Goal: Task Accomplishment & Management: Manage account settings

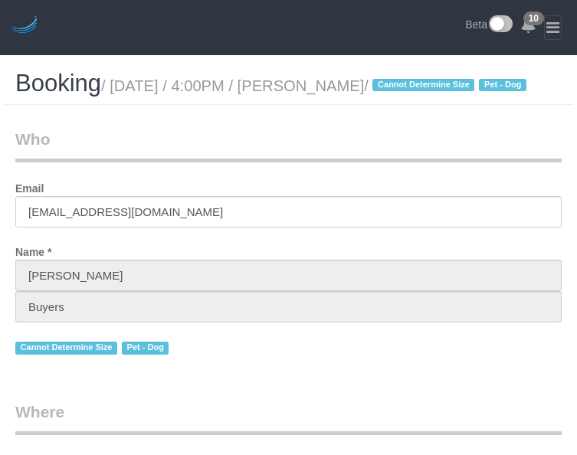
select select "NY"
select select "number:60"
select select "number:76"
select select "number:13"
select select "number:5"
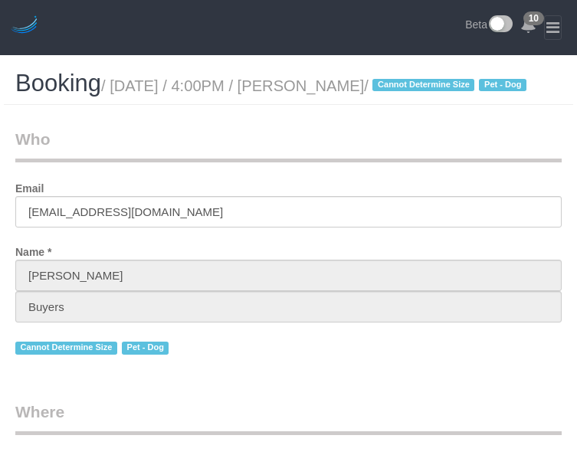
select select "string:[GEOGRAPHIC_DATA]"
select select "string:stripe-pm_1QlZLV4VGloSiKo7XdppEUXZ"
select select "object:1424"
select select "spot1"
select select "NY"
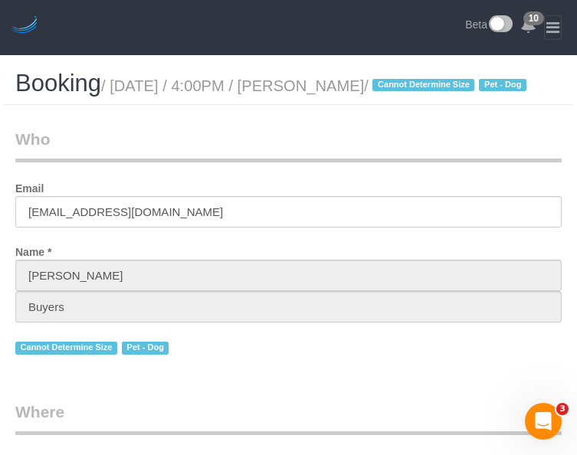
select select "object:471"
select select "string:stripe-pm_1QlZLV4VGloSiKo7XdppEUXZ"
select select "spot1"
select select "object:732"
select select "string:[GEOGRAPHIC_DATA]"
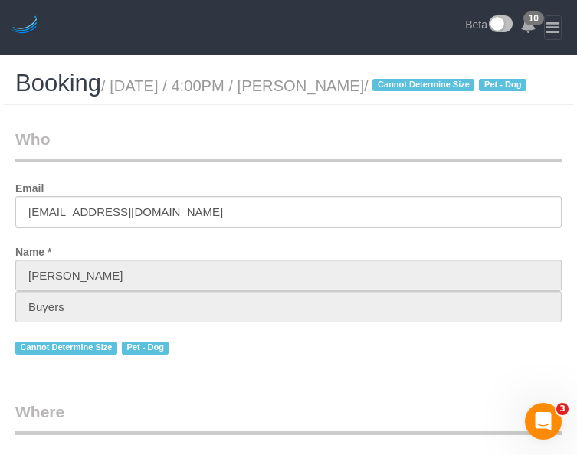
select select "number:60"
select select "number:76"
select select "number:13"
select select "number:5"
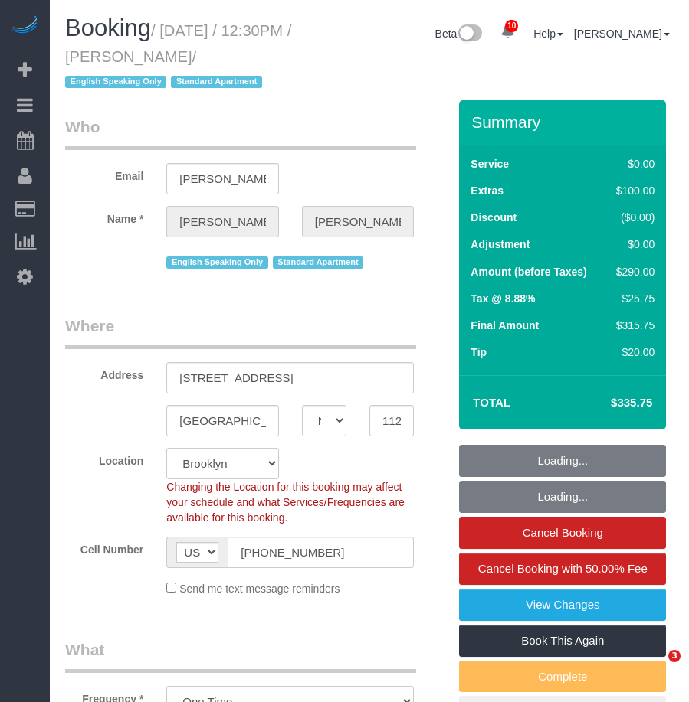
select select "NY"
select select "number:89"
select select "number:90"
select select "number:15"
select select "number:7"
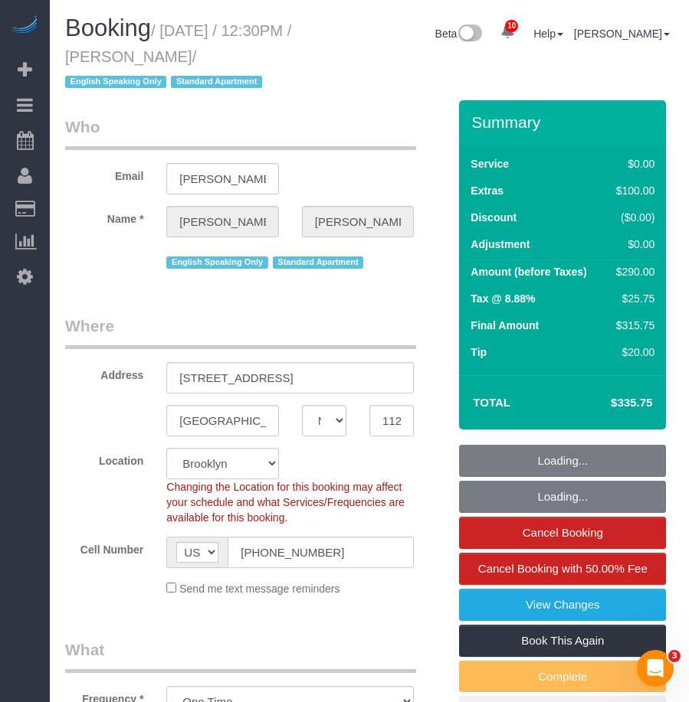
select select "object:972"
select select "string:stripe-pm_1RwvTp4VGloSiKo7UKaZBMca"
select select "2"
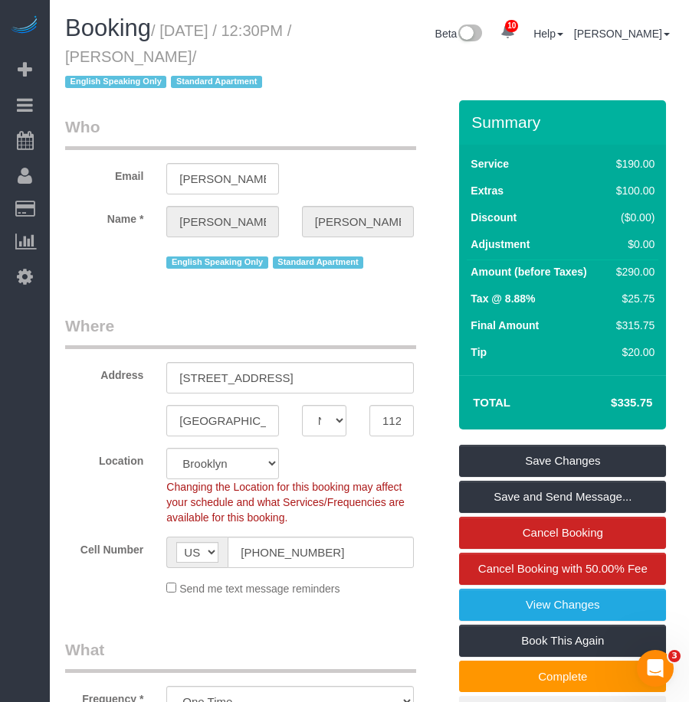
drag, startPoint x: 163, startPoint y: 32, endPoint x: 293, endPoint y: 59, distance: 132.2
click at [291, 59] on small "/ August 17, 2025 / 12:30PM / Thomas Gebremedhin / English Speaking Only Standa…" at bounding box center [178, 56] width 226 height 69
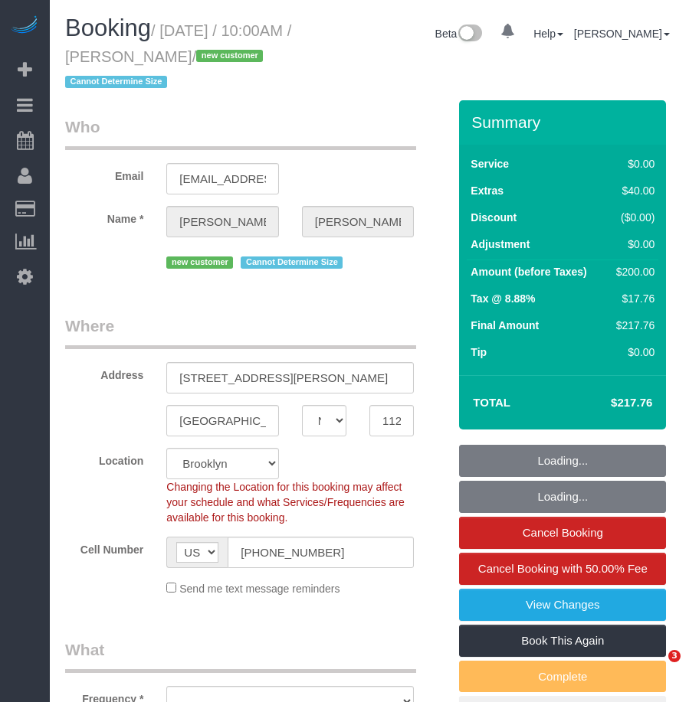
select select "NY"
select select "spot1"
select select "number:58"
select select "number:90"
select select "number:15"
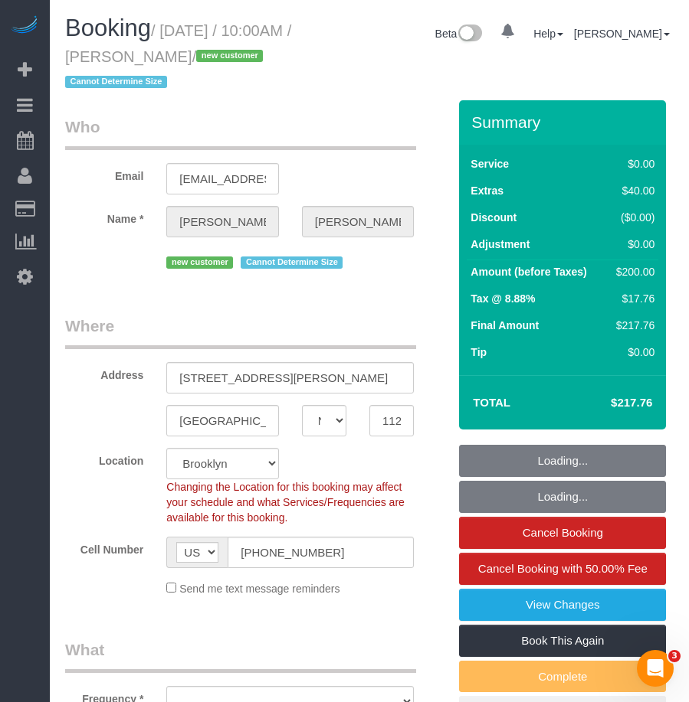
select select "number:7"
select select "object:891"
select select "1"
select select "object:1396"
select select "string:stripe-pm_1RwPV24VGloSiKo7Wp4adMYY"
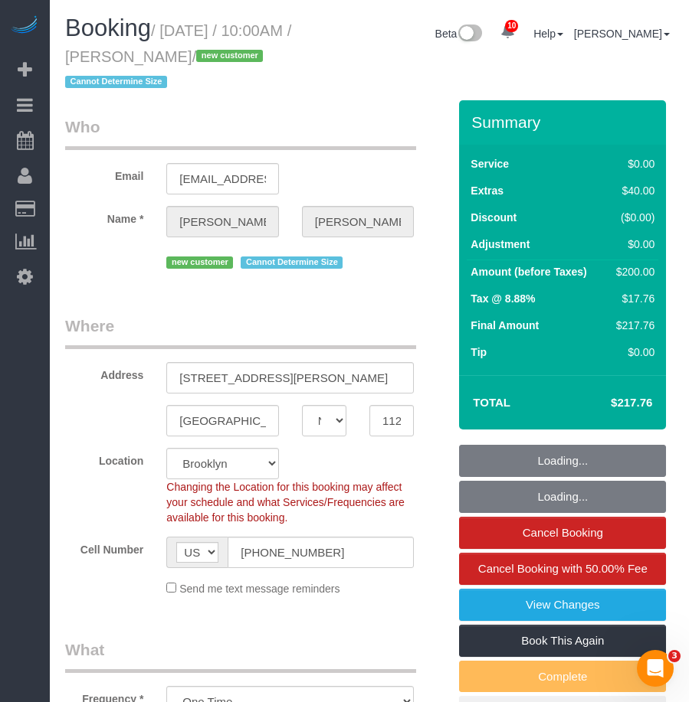
select select "1"
drag, startPoint x: 137, startPoint y: 57, endPoint x: 223, endPoint y: 65, distance: 86.1
click at [229, 57] on small "/ August 17, 2025 / 10:00AM / Ifeoma Odum / new customer Cannot Determine Size" at bounding box center [178, 56] width 226 height 69
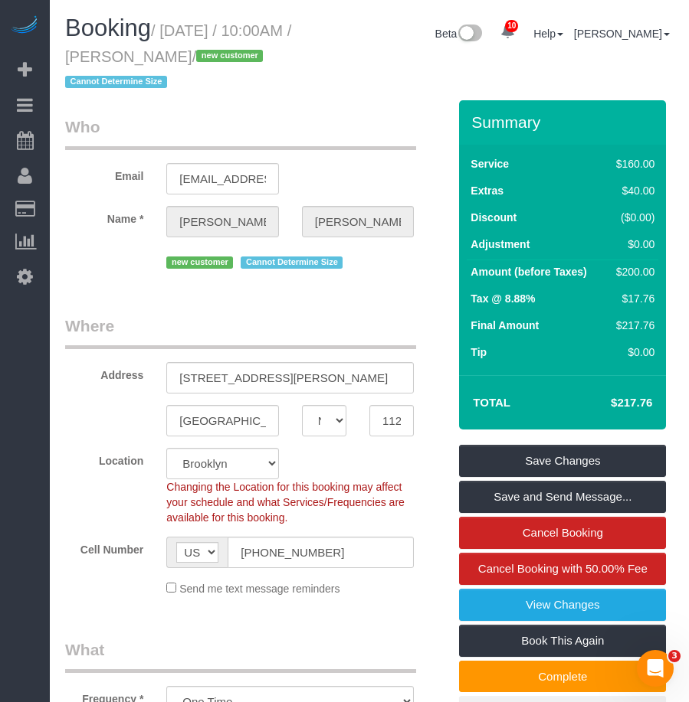
click at [231, 52] on small "/ August 17, 2025 / 10:00AM / Ifeoma Odum / new customer Cannot Determine Size" at bounding box center [178, 56] width 226 height 69
drag, startPoint x: 234, startPoint y: 54, endPoint x: 169, endPoint y: 29, distance: 69.8
click at [169, 29] on small "/ August 17, 2025 / 10:00AM / Ifeoma Odum / new customer Cannot Determine Size" at bounding box center [178, 56] width 226 height 69
copy small "August 17, 2025 / 10:00AM / Ifeoma Odum"
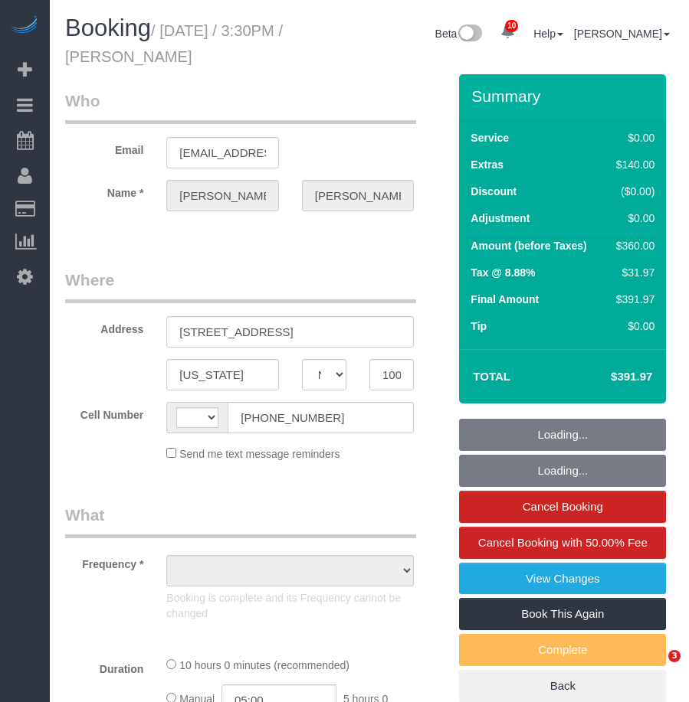
select select "NY"
select select "number:60"
select select "number:90"
select select "number:15"
select select "number:5"
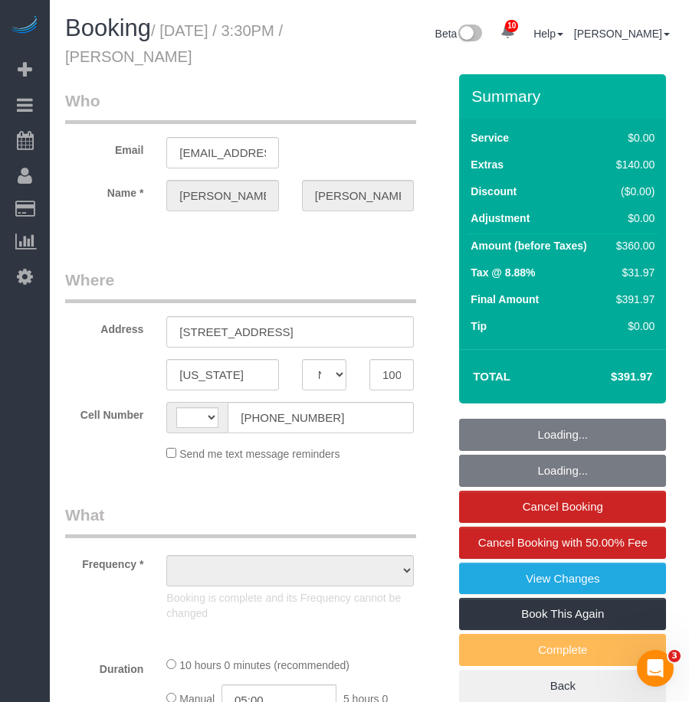
select select "string:US"
select select "string:stripe-pm_1Rw2ma4VGloSiKo7a9v8GCJH"
select select "3"
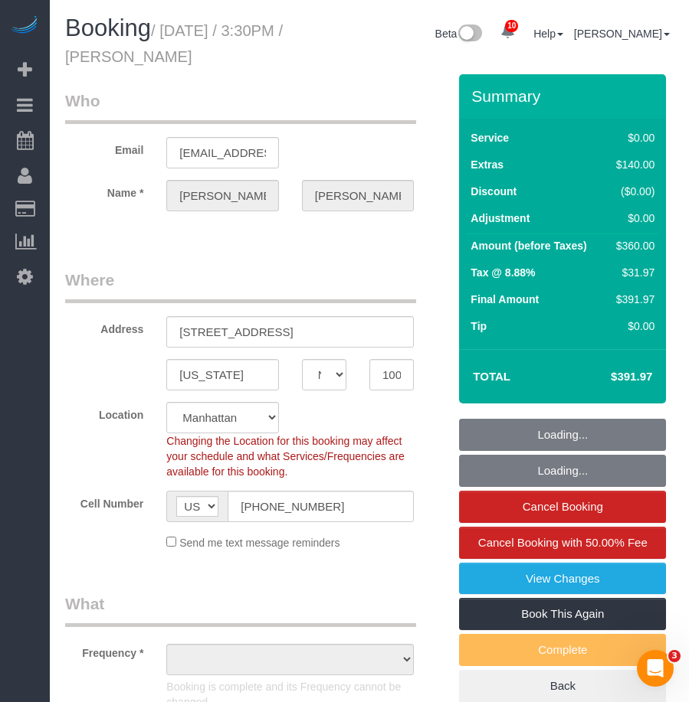
select select "object:1398"
drag, startPoint x: 0, startPoint y: 0, endPoint x: 264, endPoint y: 60, distance: 271.0
click at [264, 60] on small "/ August 15, 2025 / 3:30PM / SYED MAKANDAR" at bounding box center [174, 43] width 218 height 43
select select "3"
copy small "August 15, 2025 / 3:30PM / SYED MAKANDAR"
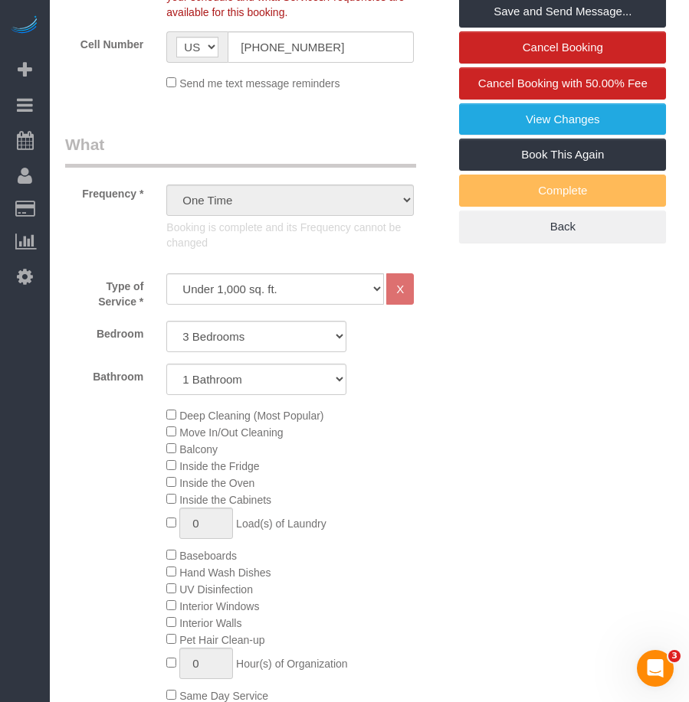
scroll to position [230, 0]
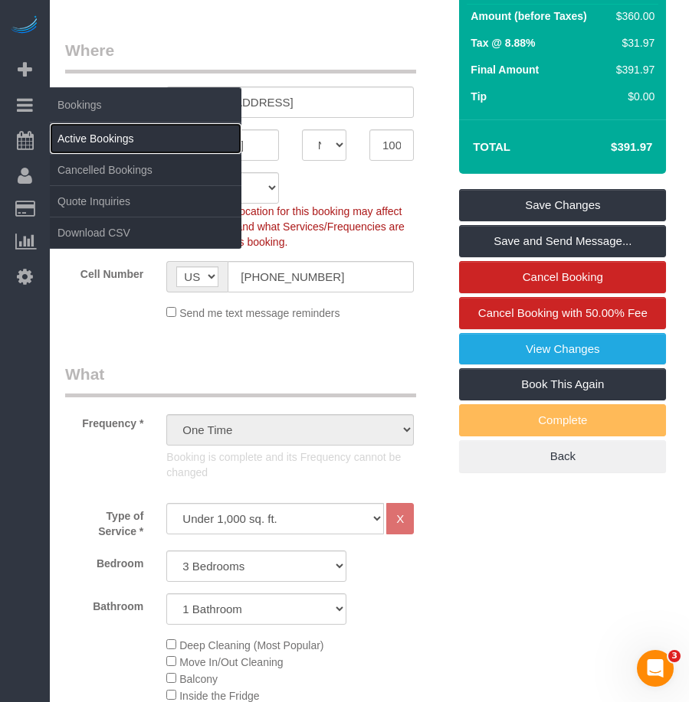
click at [76, 136] on link "Active Bookings" at bounding box center [146, 138] width 192 height 31
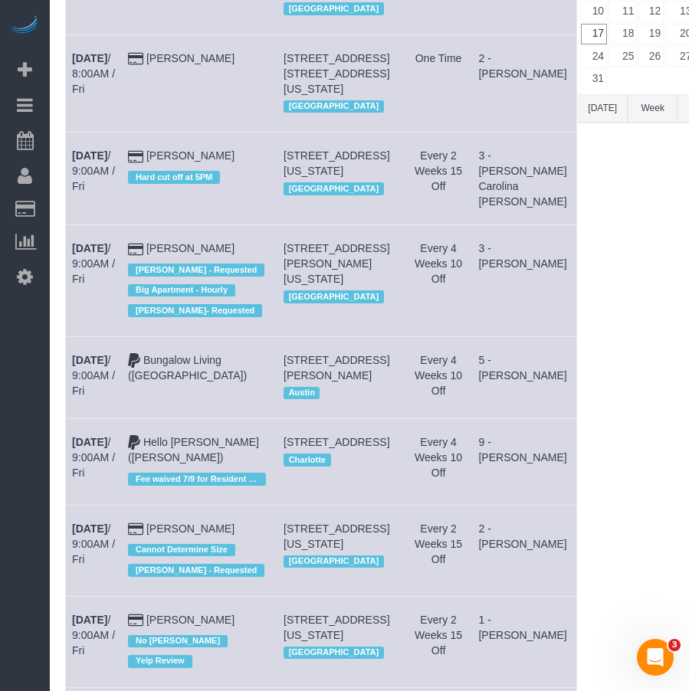
scroll to position [3741, 0]
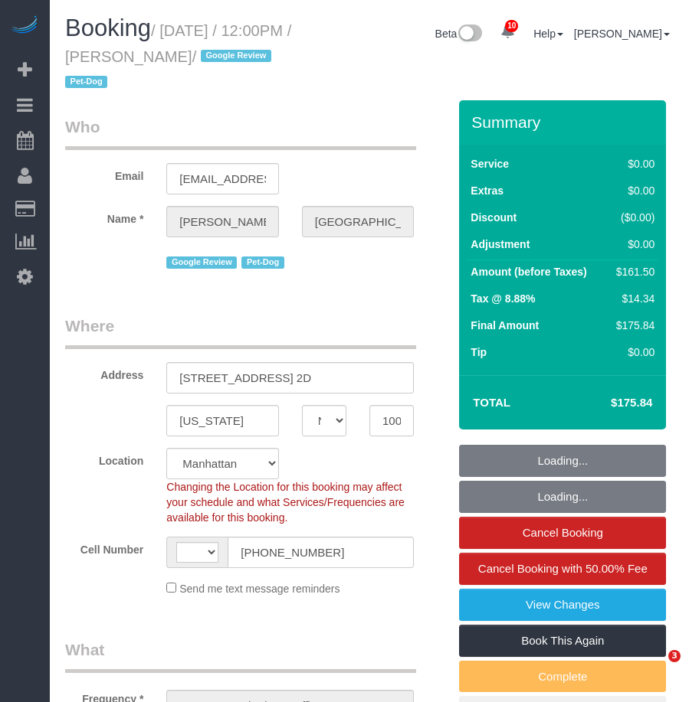
select select "NY"
select select "2"
select select "number:57"
select select "number:75"
select select "number:13"
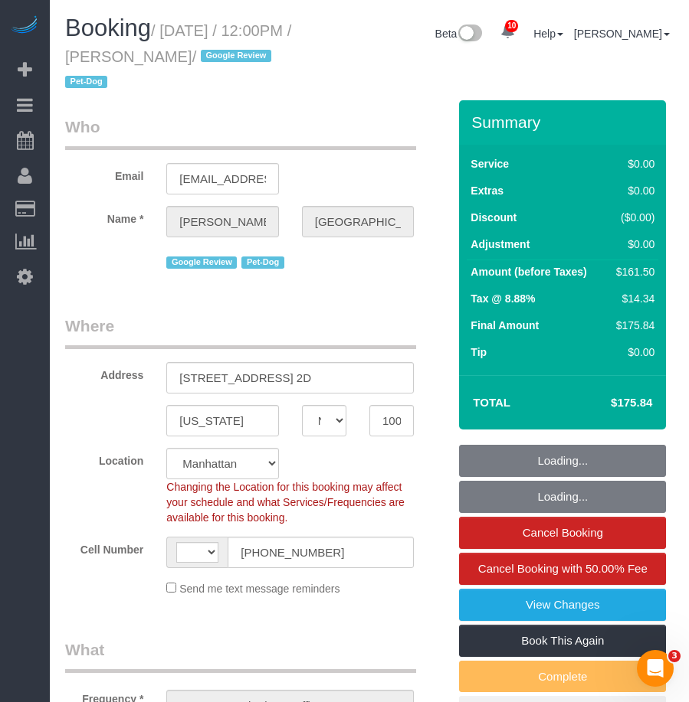
select select "number:5"
select select "string:US"
select select "object:730"
select select "spot1"
select select "string:stripe-pm_1RiLeT4VGloSiKo7HeIsBs5v"
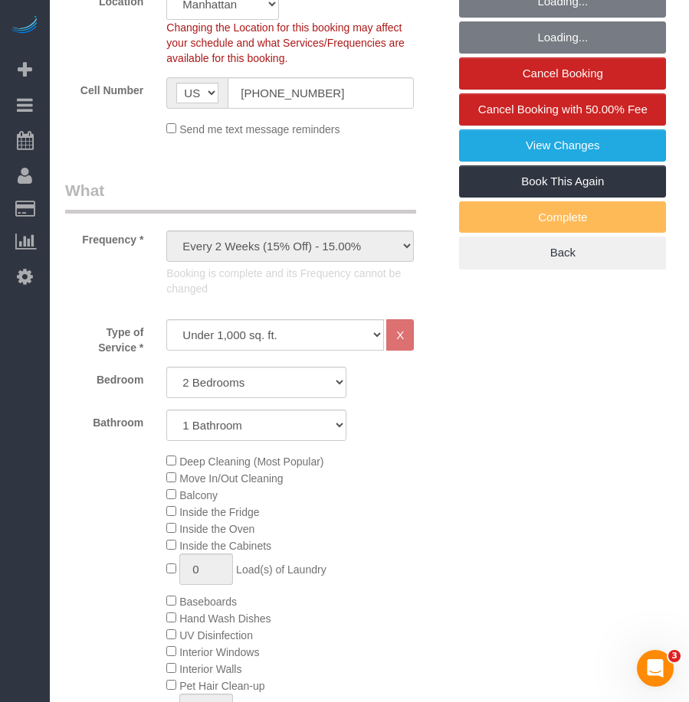
select select "2"
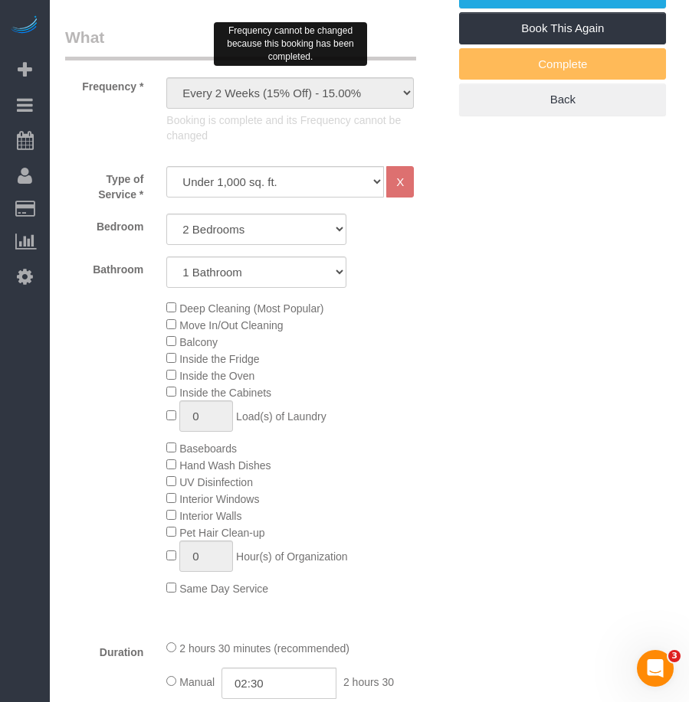
scroll to position [689, 0]
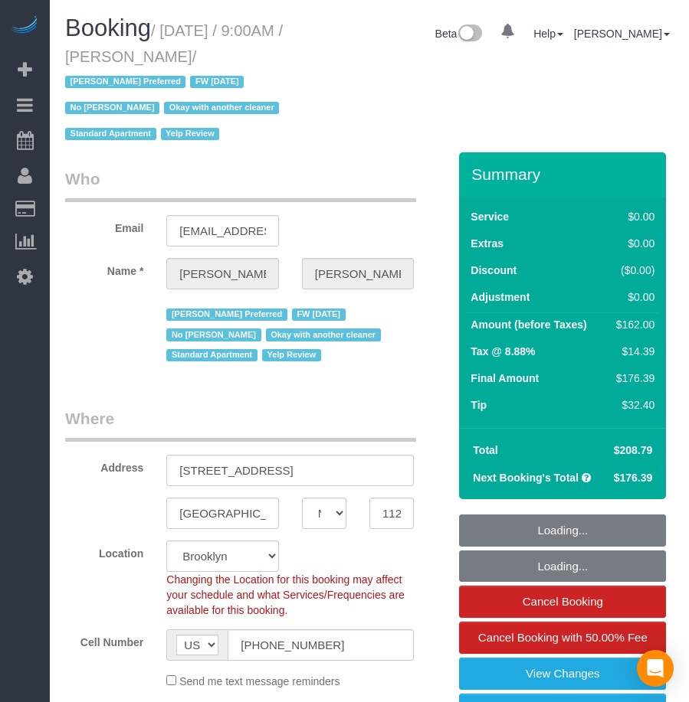
select select "NY"
select select "2"
select select "spot1"
select select "object:856"
select select
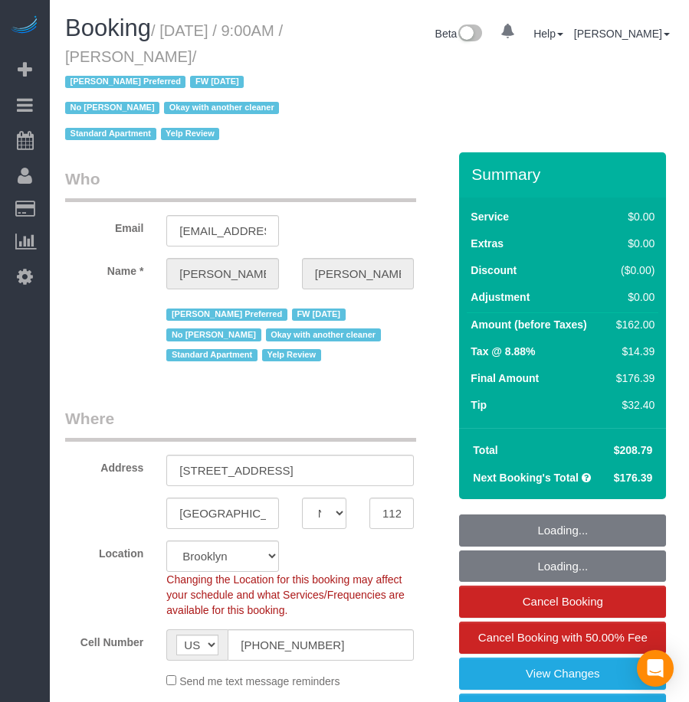
select select "string:stripe-pm_1LOu1m4VGloSiKo75PkPpl5l"
select select "2"
select select "number:89"
select select "number:90"
select select "number:15"
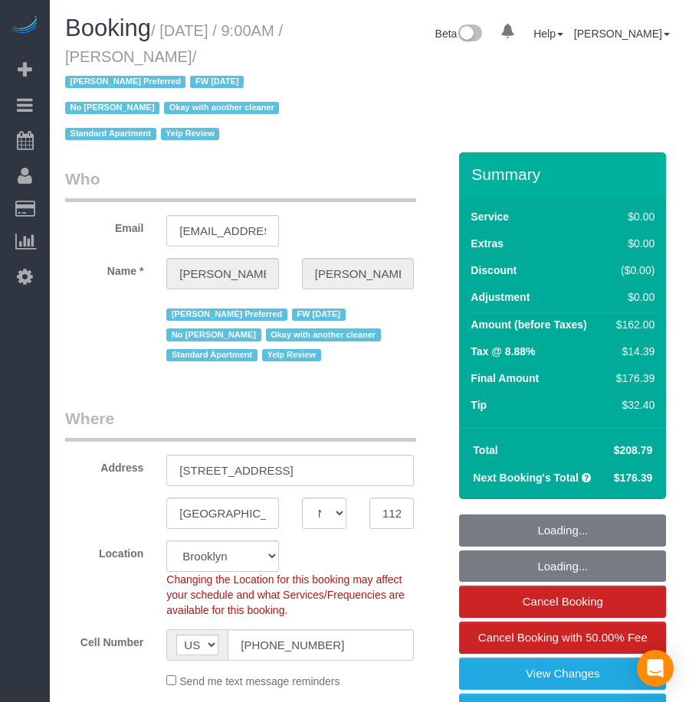
select select "number:5"
select select "number:21"
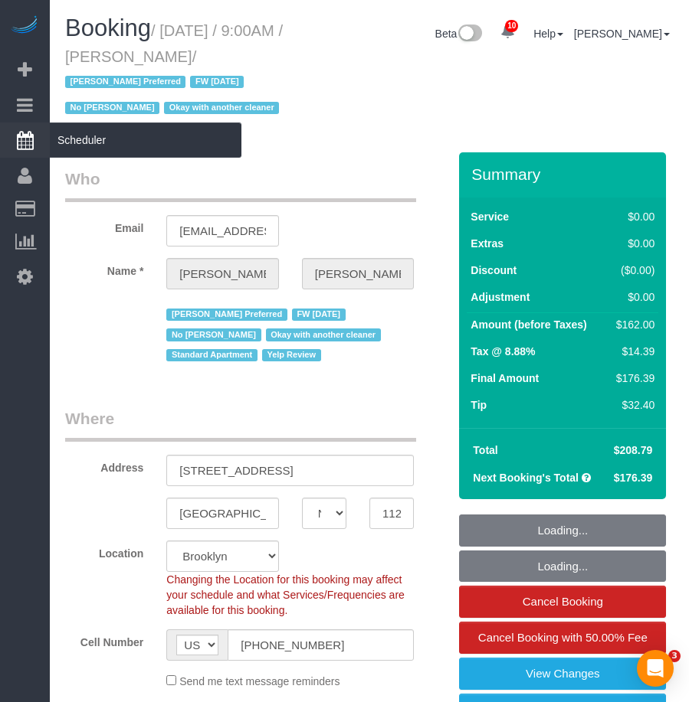
select select "spot34"
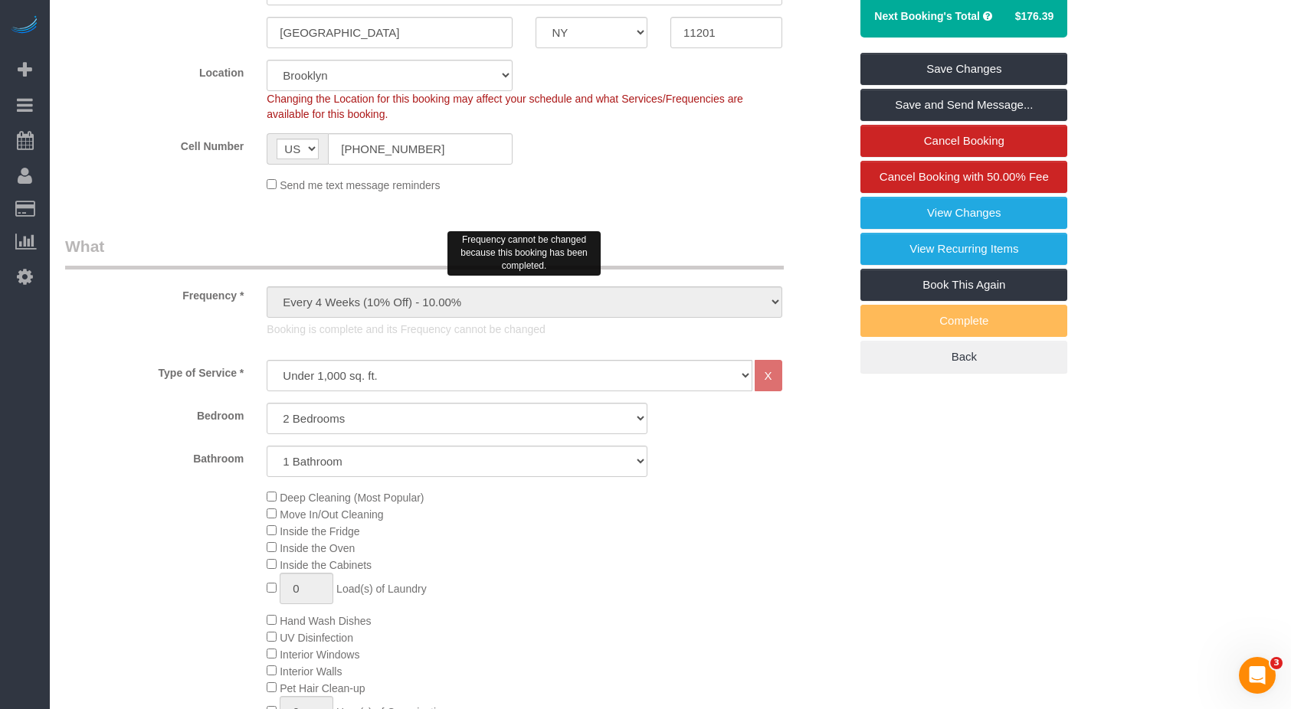
scroll to position [230, 0]
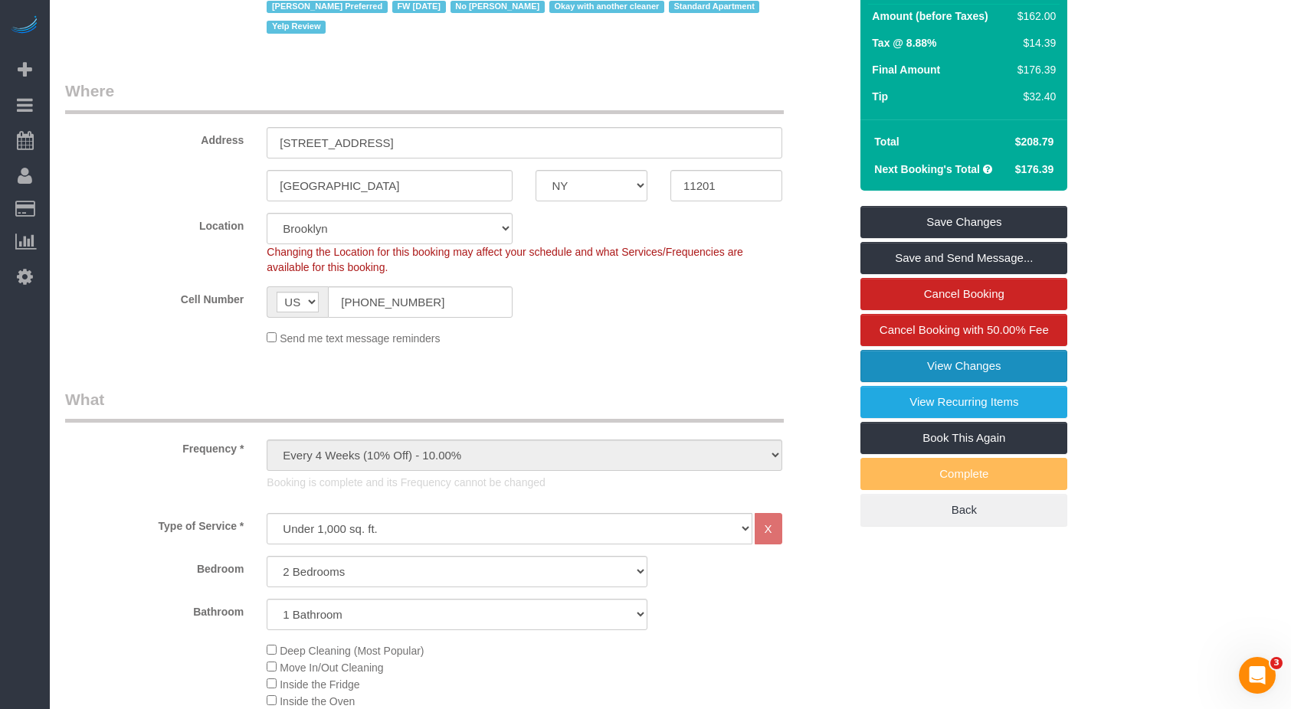
click at [688, 359] on link "View Changes" at bounding box center [963, 366] width 207 height 32
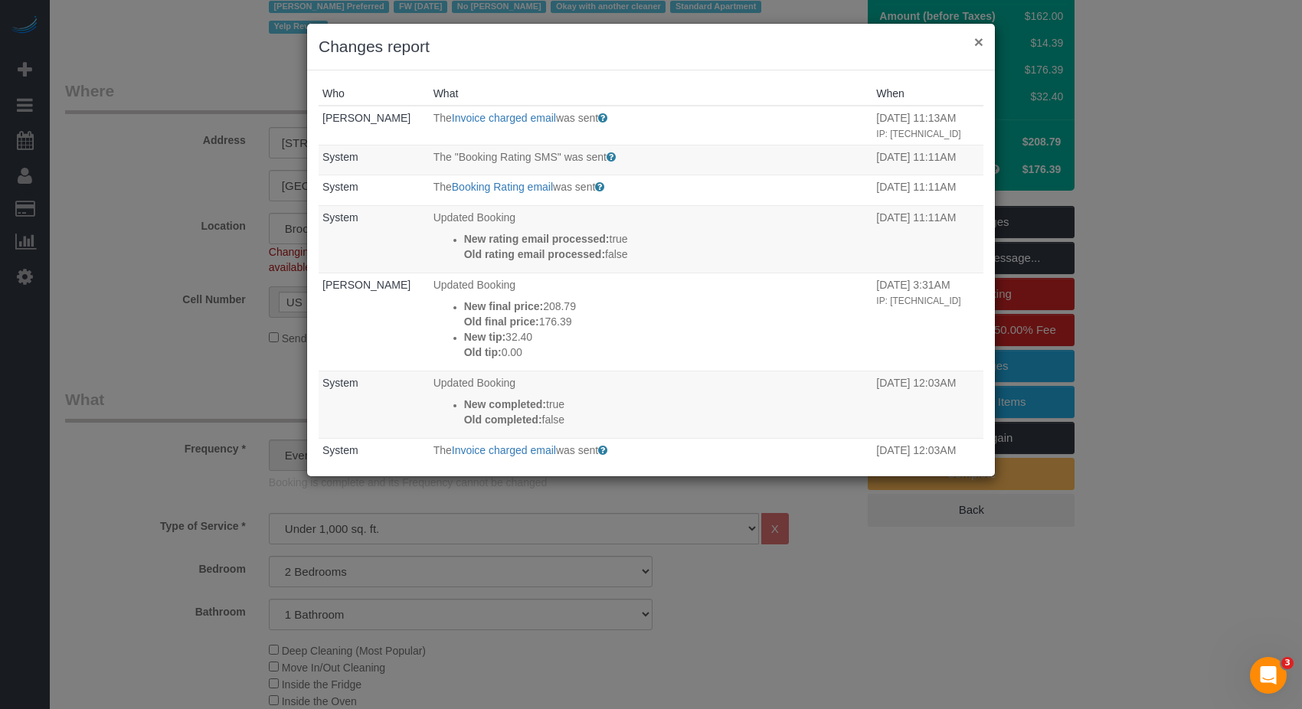
click at [688, 41] on button "×" at bounding box center [978, 42] width 9 height 16
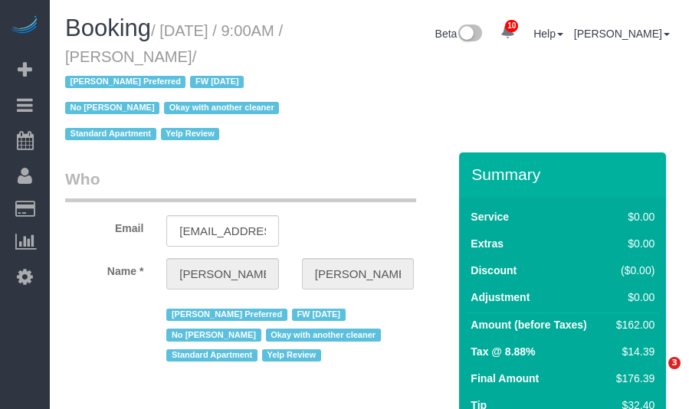
select select "NY"
select select "number:89"
select select "number:90"
select select "number:15"
select select "number:5"
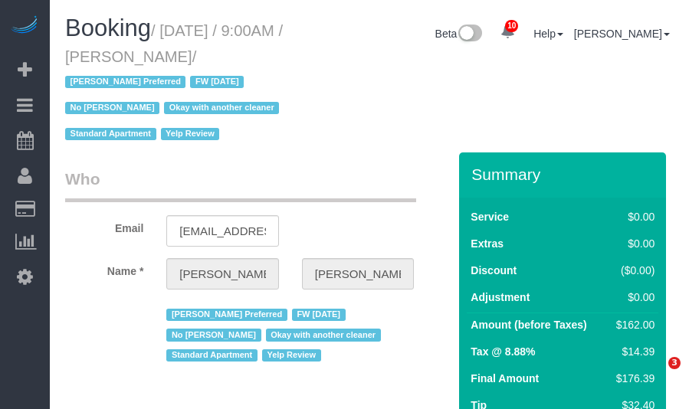
select select "number:21"
select select "object:917"
select select "string:[GEOGRAPHIC_DATA]"
select select "string:stripe-pm_1LOu1m4VGloSiKo75PkPpl5l"
select select "spot1"
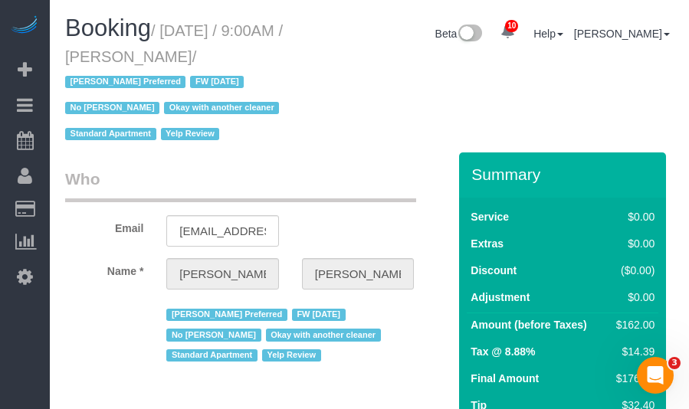
select select "2"
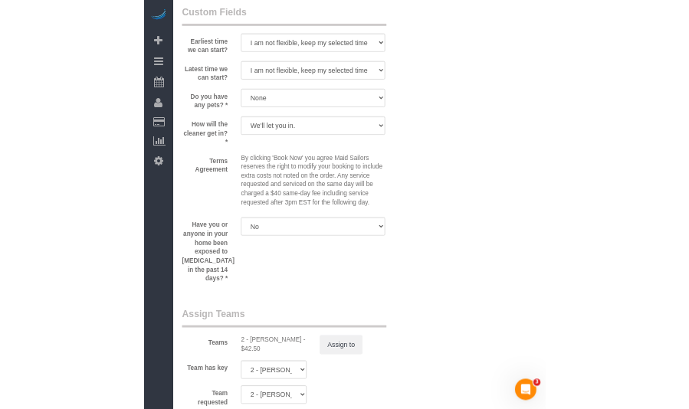
scroll to position [2145, 0]
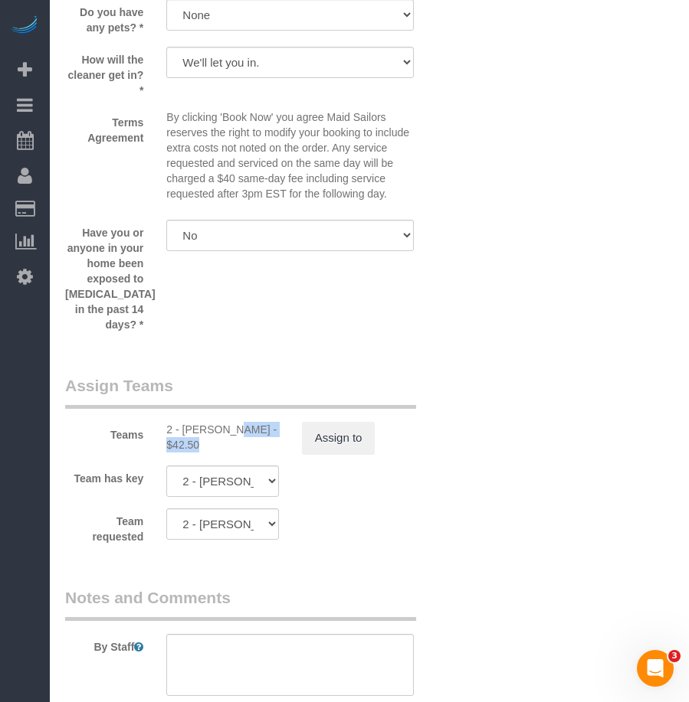
drag, startPoint x: 181, startPoint y: 431, endPoint x: 250, endPoint y: 431, distance: 68.9
click at [250, 408] on div "2 - [PERSON_NAME] - $42.50" at bounding box center [222, 437] width 112 height 31
copy div "[PERSON_NAME]"
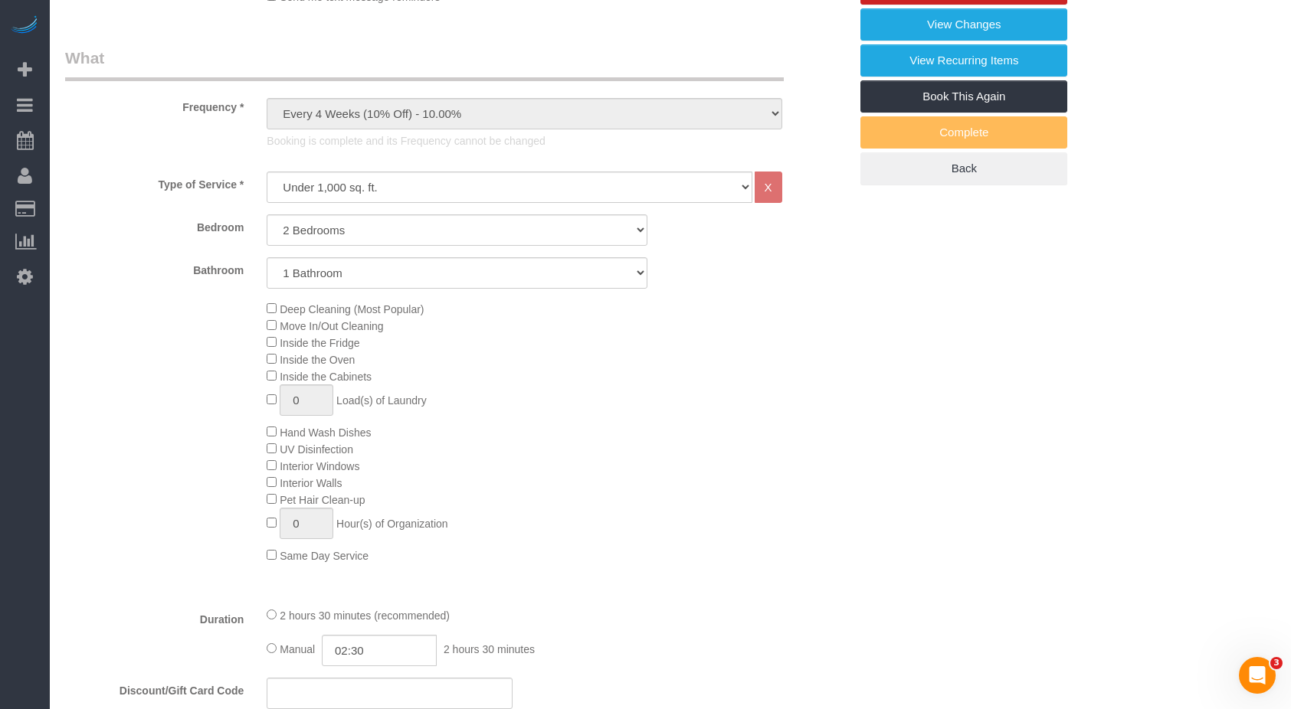
scroll to position [265, 0]
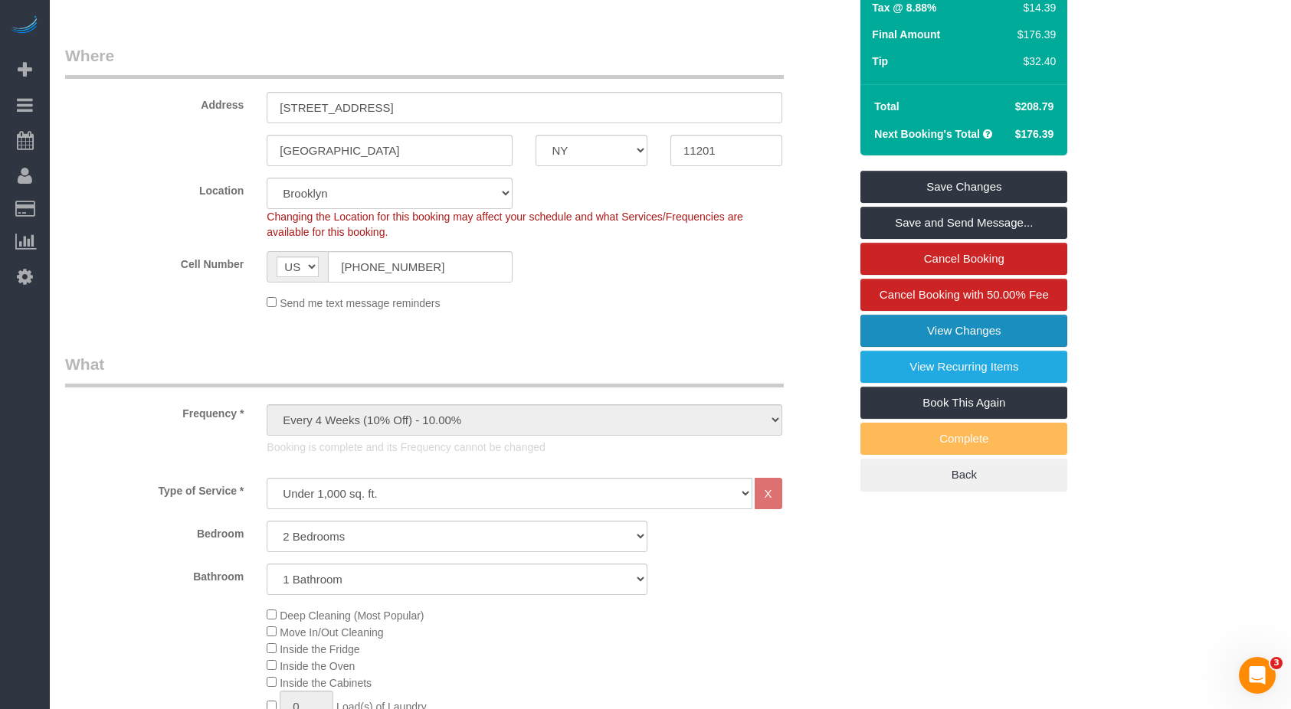
click at [688, 337] on link "View Changes" at bounding box center [963, 331] width 207 height 32
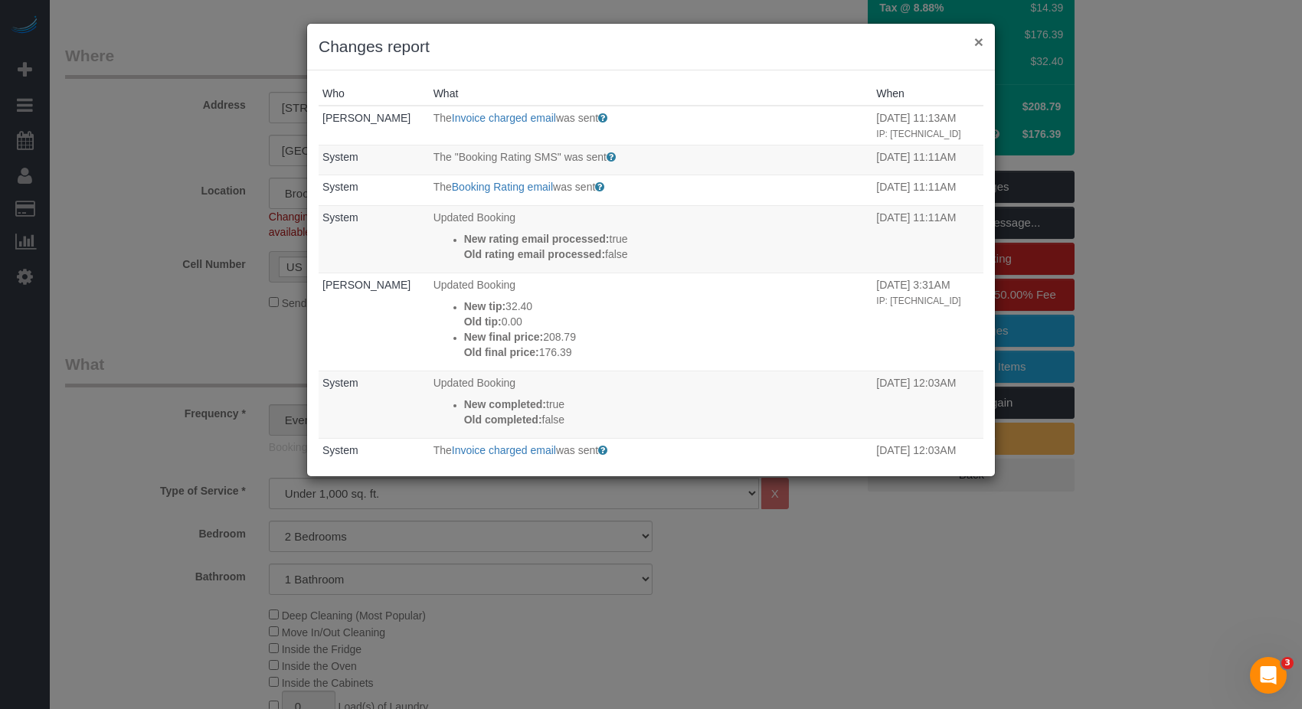
drag, startPoint x: 974, startPoint y: 41, endPoint x: 762, endPoint y: 41, distance: 211.4
click at [688, 40] on button "×" at bounding box center [978, 42] width 9 height 16
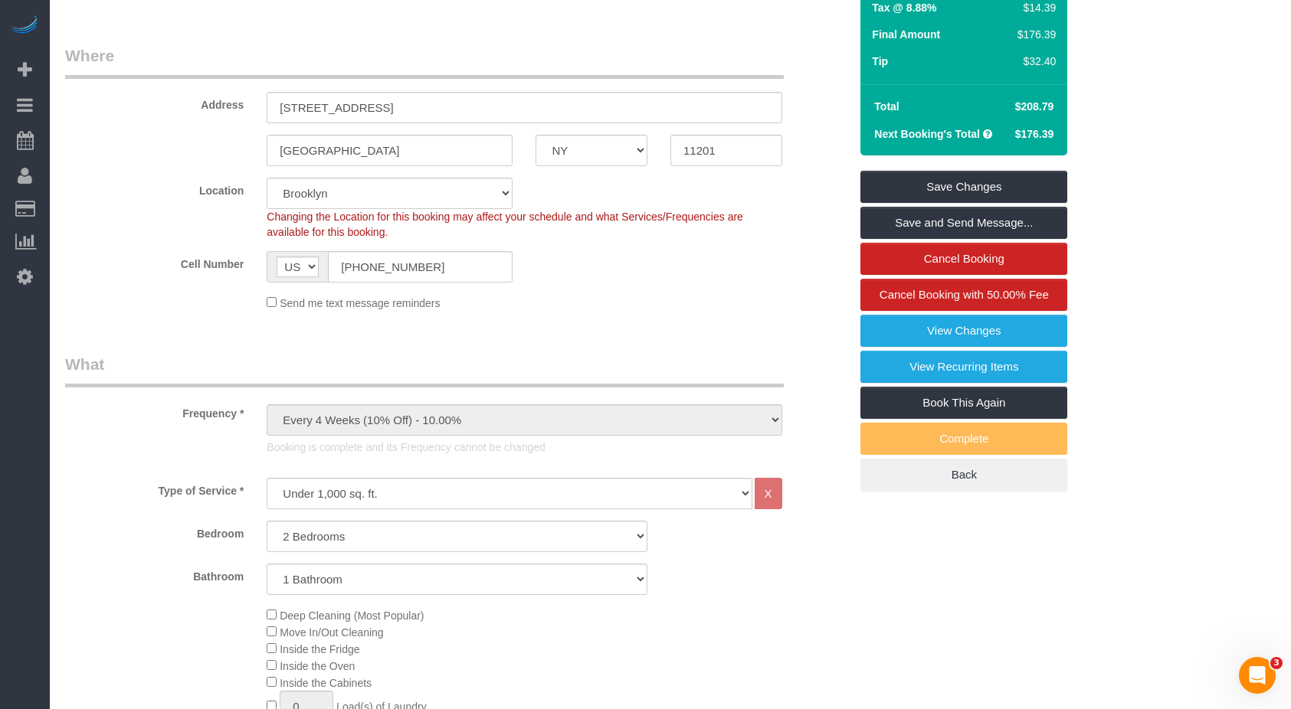
scroll to position [0, 0]
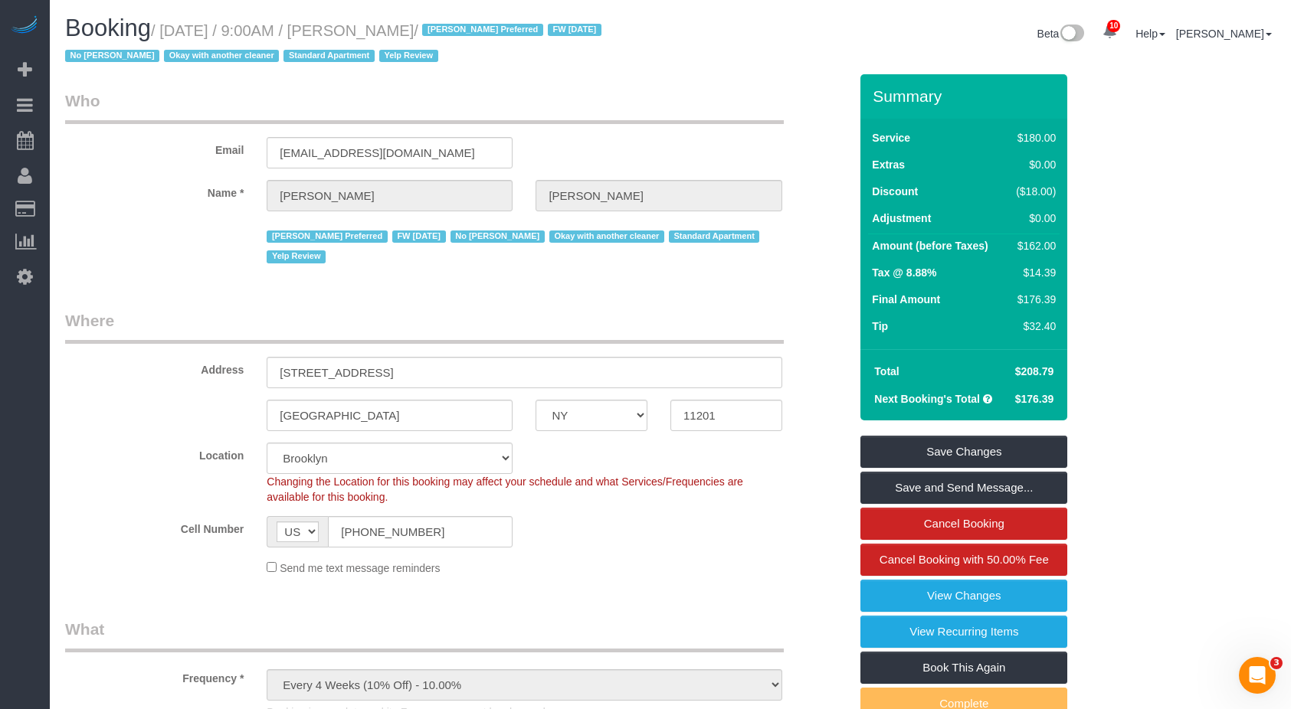
drag, startPoint x: 438, startPoint y: 26, endPoint x: 501, endPoint y: 28, distance: 62.8
click at [501, 28] on small "/ [DATE] / 9:00AM / [PERSON_NAME] / [PERSON_NAME] Preferred FW [DATE] No [PERSO…" at bounding box center [335, 43] width 541 height 43
copy small "[PERSON_NAME]"
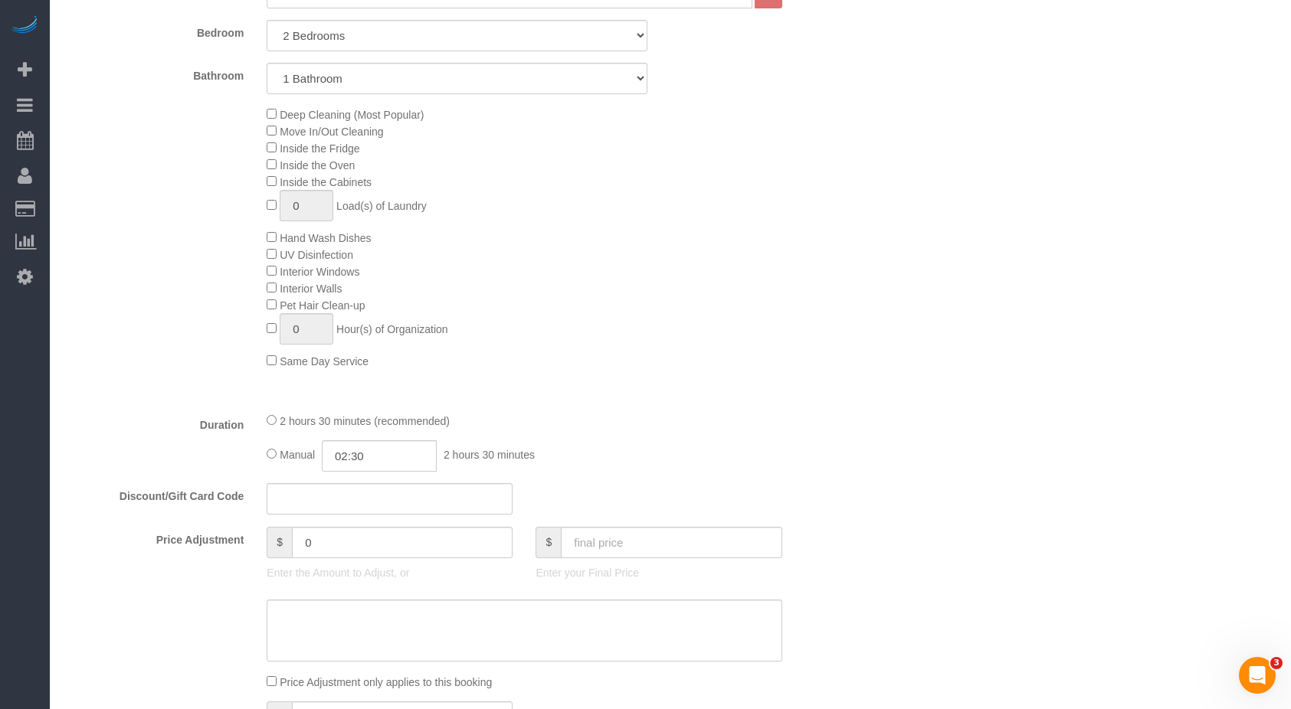
scroll to position [996, 0]
